Goal: Find contact information: Find contact information

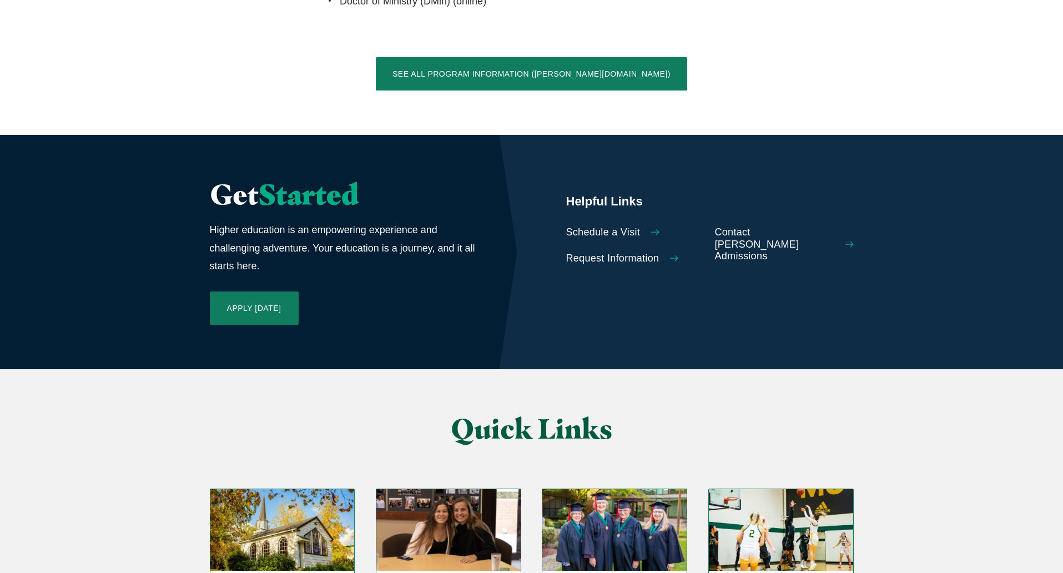
scroll to position [2399, 0]
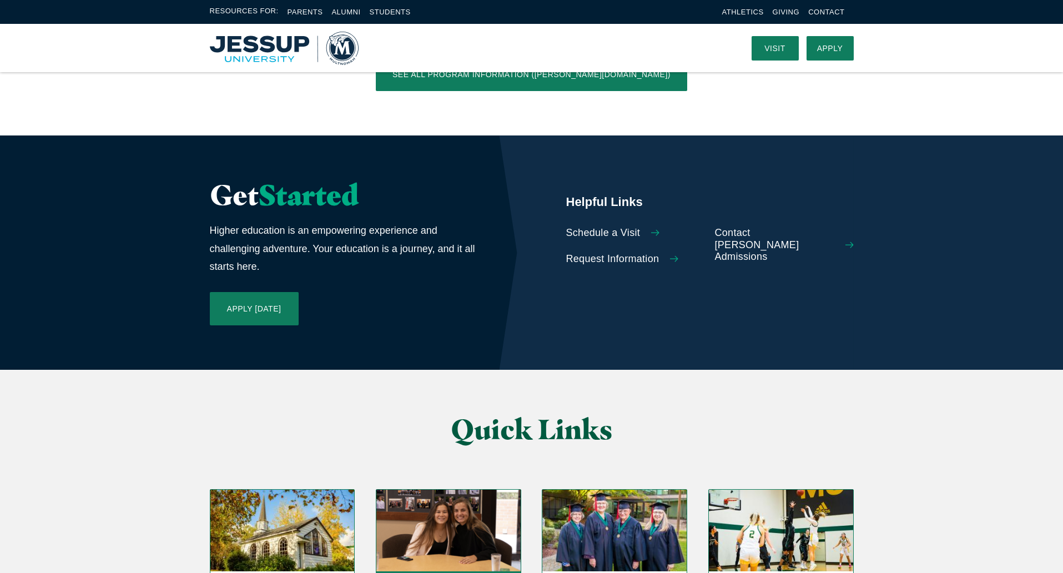
click at [445, 490] on img "Grid" at bounding box center [448, 530] width 144 height 81
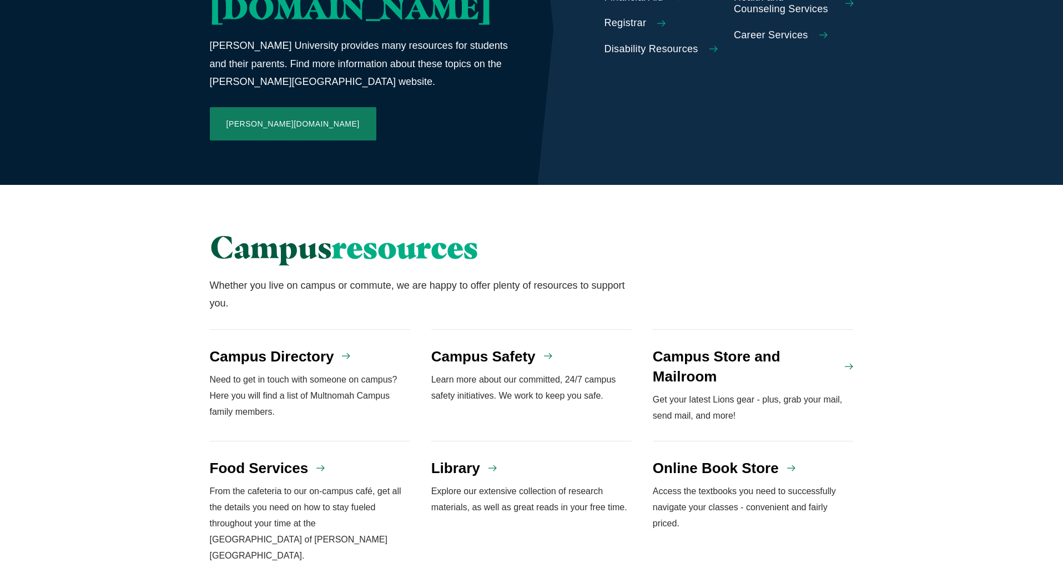
scroll to position [821, 0]
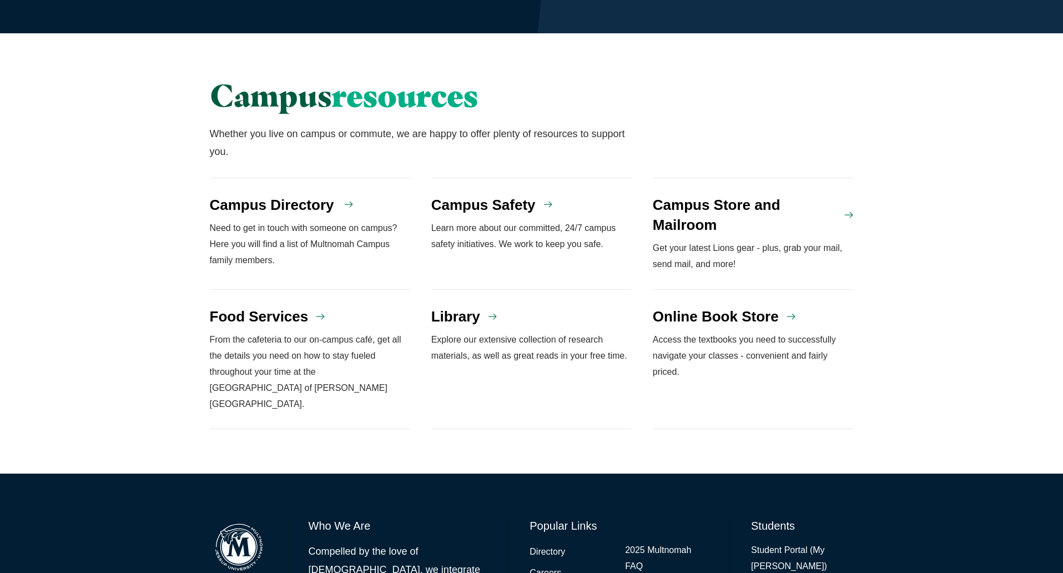
click at [255, 195] on h4 "Campus Directory" at bounding box center [272, 205] width 124 height 20
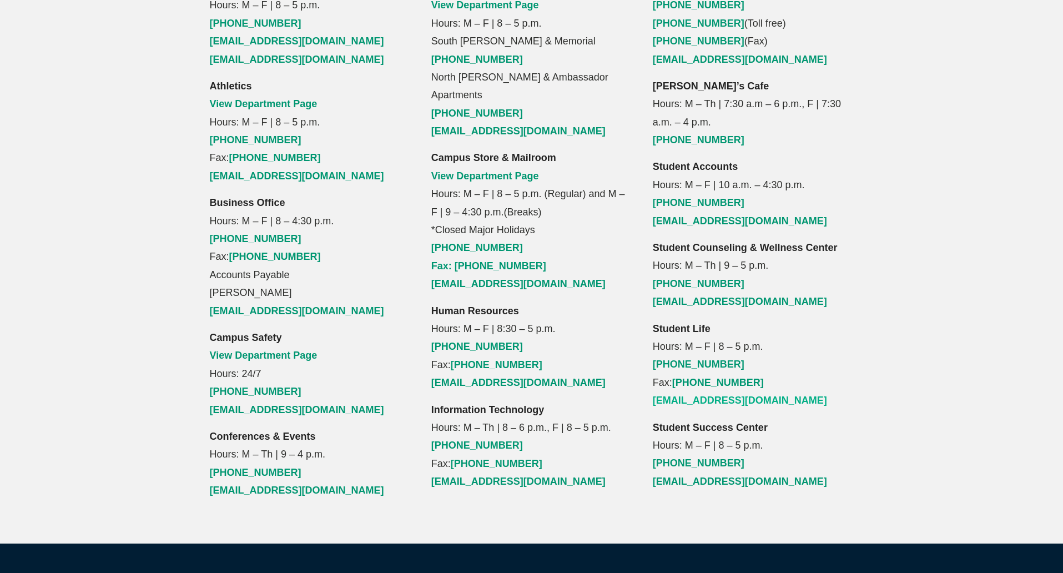
scroll to position [1091, 0]
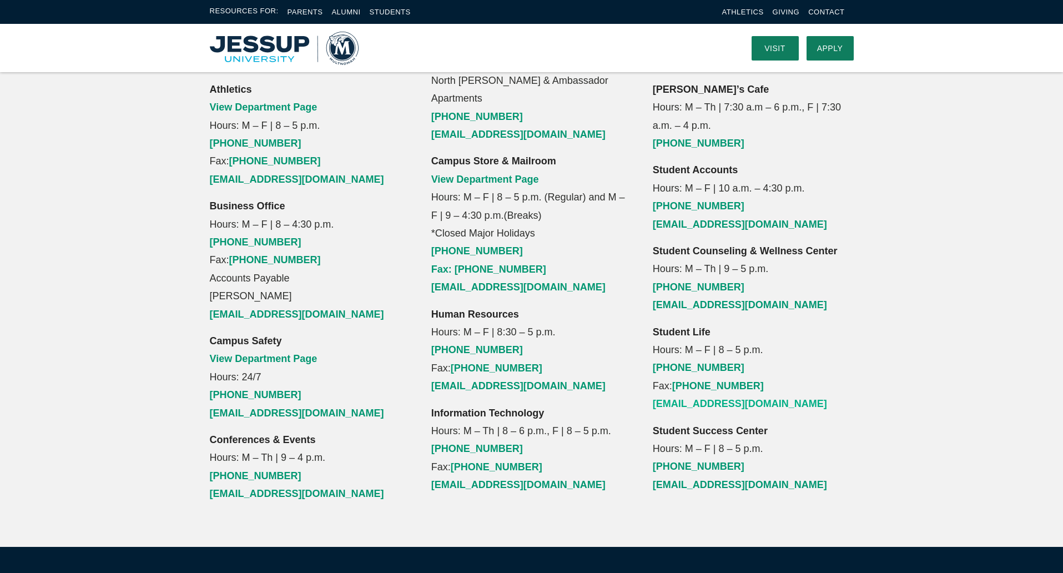
click at [700, 398] on link "studentlife@multnomah.edu" at bounding box center [740, 403] width 174 height 11
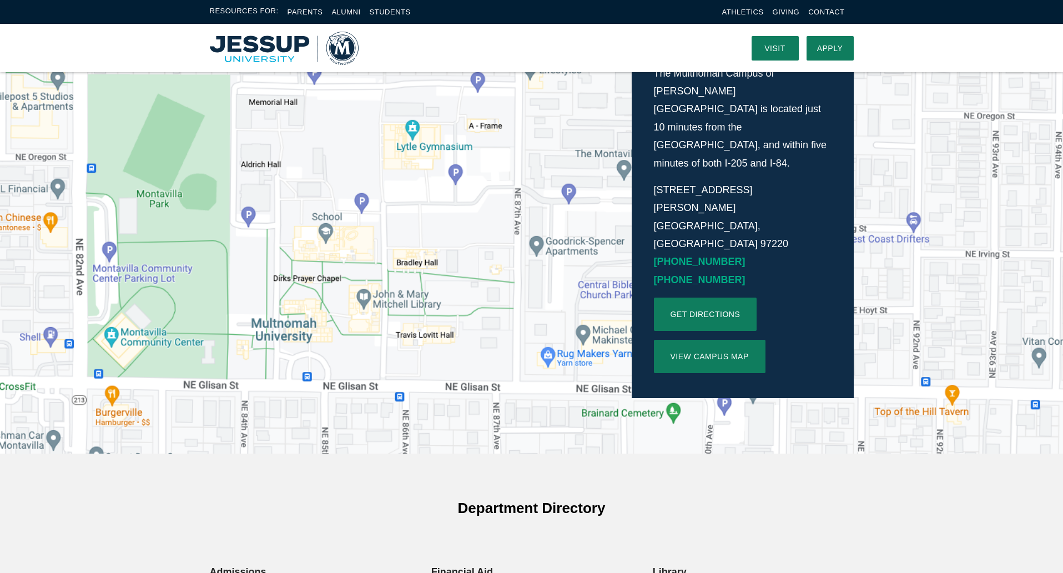
scroll to position [0, 0]
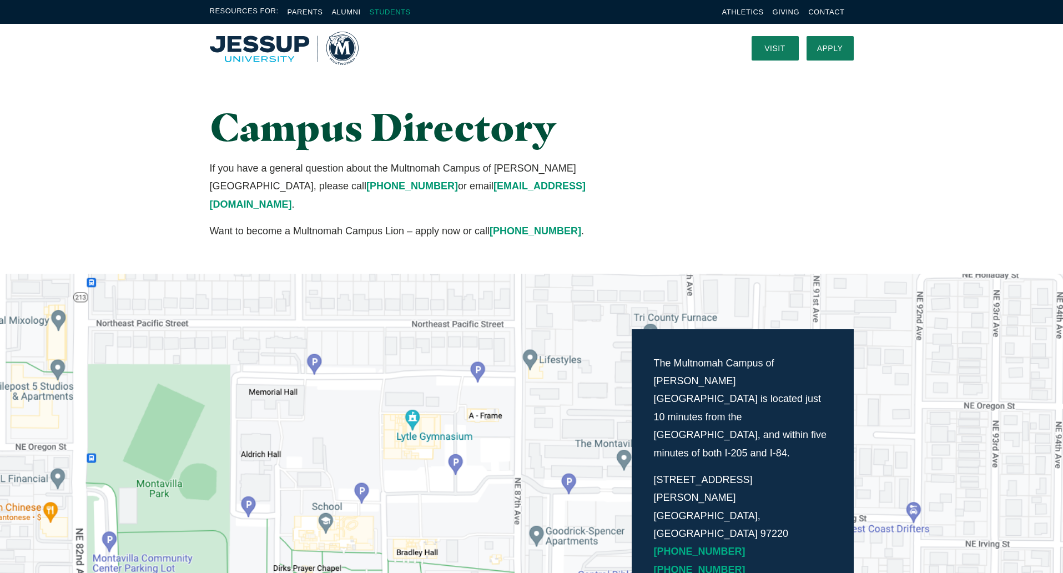
click at [389, 9] on link "Students" at bounding box center [390, 12] width 41 height 8
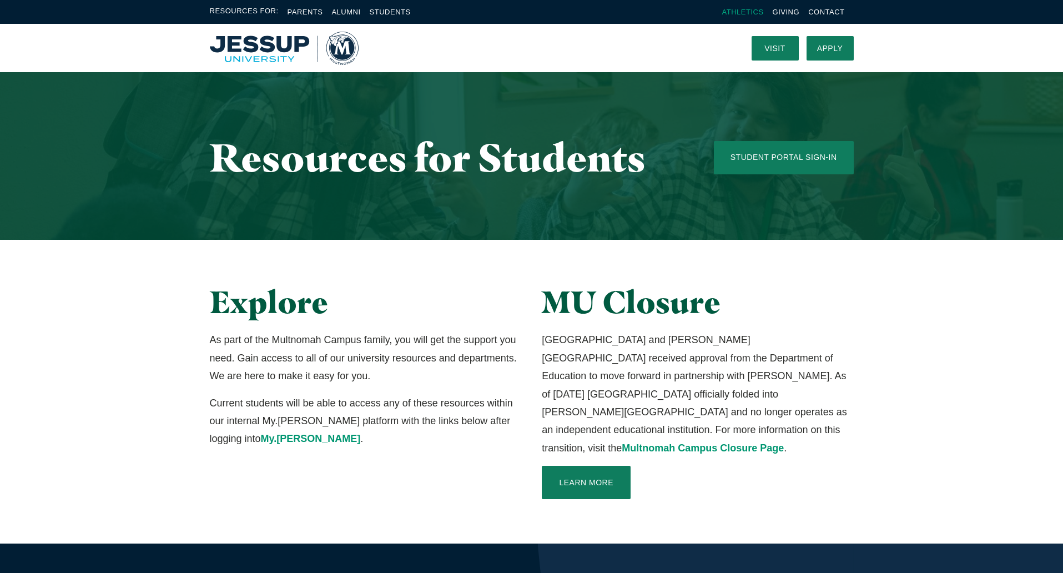
click at [742, 11] on link "Athletics" at bounding box center [743, 12] width 42 height 8
